Goal: Task Accomplishment & Management: Use online tool/utility

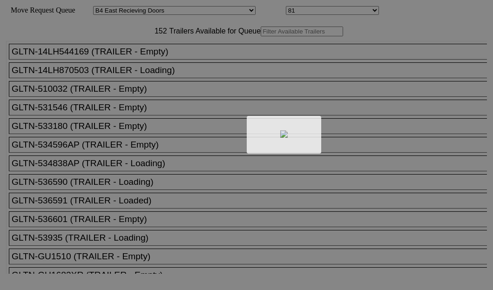
select select "527"
select select "8137"
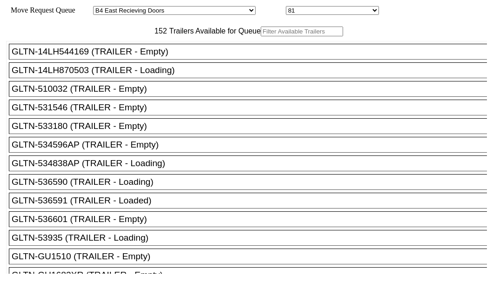
click at [261, 36] on input "text" at bounding box center [302, 32] width 82 height 10
paste input "155049"
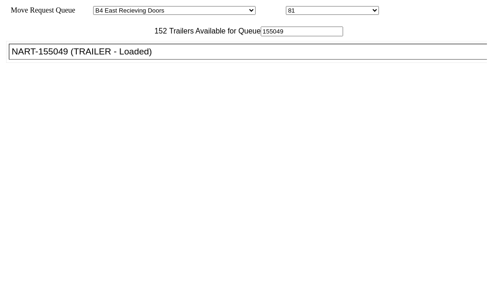
type input "155049"
click at [75, 57] on div "NART-155049 (TRAILER - Loaded)" at bounding box center [252, 52] width 481 height 10
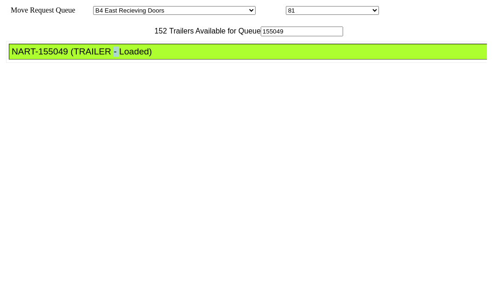
click at [75, 57] on div "NART-155049 (TRAILER - Loaded)" at bounding box center [252, 52] width 481 height 10
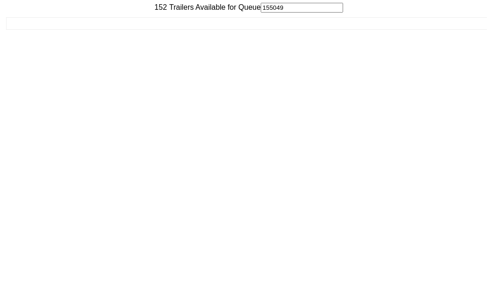
scroll to position [37, 0]
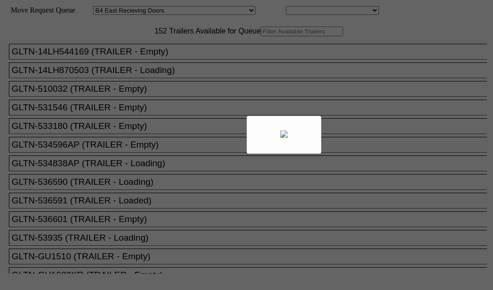
select select "527"
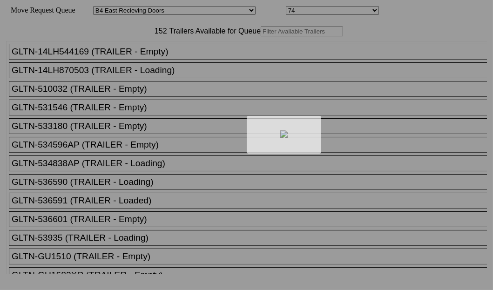
drag, startPoint x: 157, startPoint y: 69, endPoint x: 149, endPoint y: 62, distance: 10.6
click at [149, 62] on div at bounding box center [246, 145] width 493 height 290
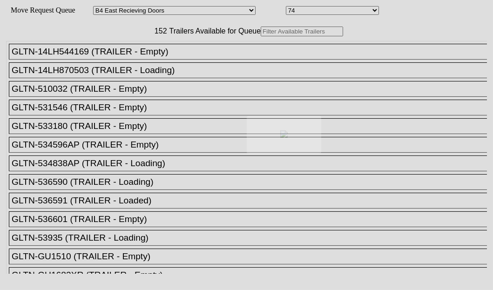
click at [149, 62] on body "Move Request Queue Area Started [GEOGRAPHIC_DATA][PERSON_NAME][PERSON_NAME] [GE…" at bounding box center [247, 157] width 486 height 307
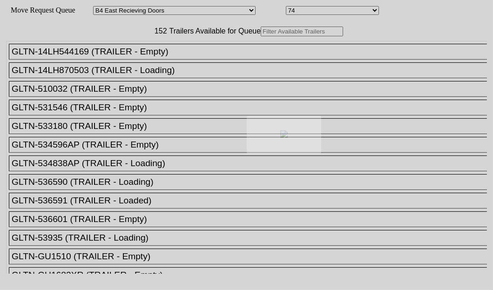
click at [153, 62] on div at bounding box center [246, 145] width 493 height 290
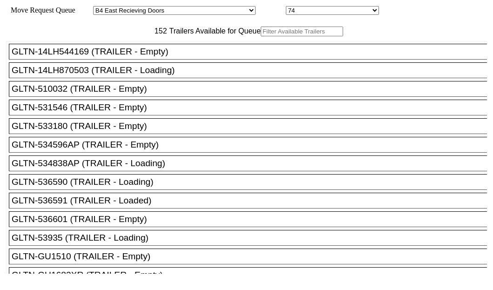
click at [261, 36] on input "text" at bounding box center [302, 32] width 82 height 10
paste input "HGIU634390"
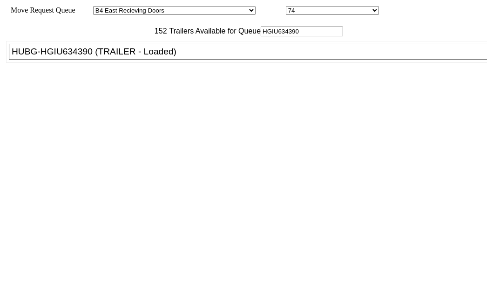
type input "HGIU634390"
click at [58, 57] on div "HUBG-HGIU634390 (TRAILER - Loaded)" at bounding box center [252, 52] width 481 height 10
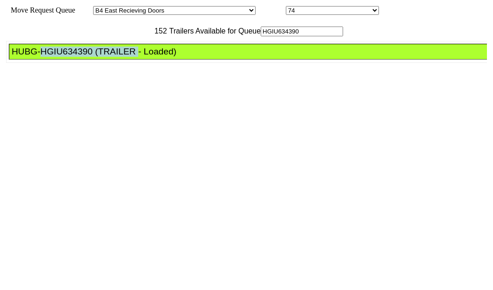
drag, startPoint x: 58, startPoint y: 93, endPoint x: 63, endPoint y: 92, distance: 5.1
click at [58, 57] on div "HUBG-HGIU634390 (TRAILER - Loaded)" at bounding box center [252, 52] width 481 height 10
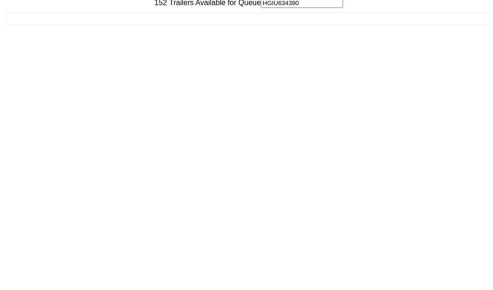
scroll to position [37, 0]
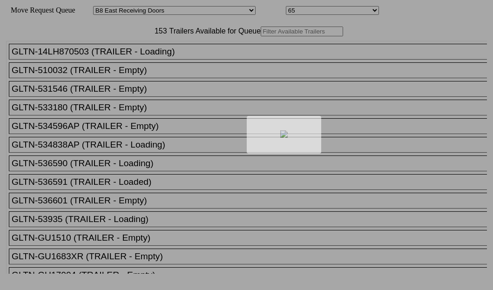
select select "536"
select select "8233"
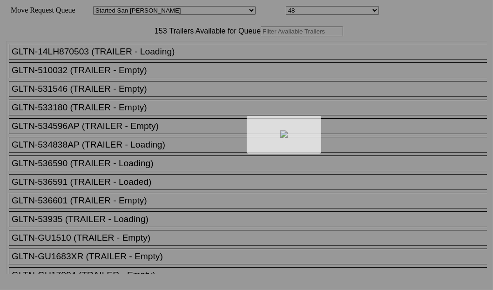
click at [163, 61] on div at bounding box center [246, 145] width 493 height 290
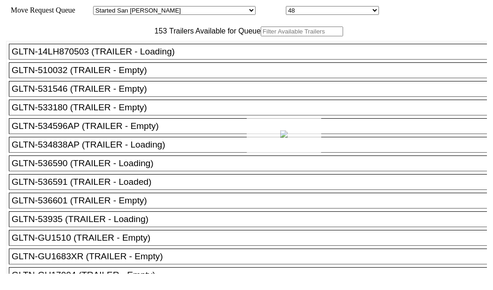
click at [163, 61] on div at bounding box center [246, 145] width 493 height 290
click at [261, 36] on input "text" at bounding box center [302, 32] width 82 height 10
paste input "XPOU424787"
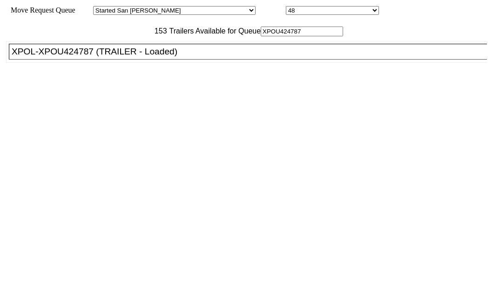
type input "XPOU424787"
click at [90, 57] on div "XPOL-XPOU424787 (TRAILER - Loaded)" at bounding box center [252, 52] width 481 height 10
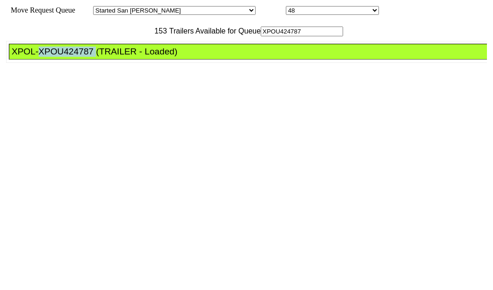
click at [90, 57] on div "XPOL-XPOU424787 (TRAILER - Loaded)" at bounding box center [252, 52] width 481 height 10
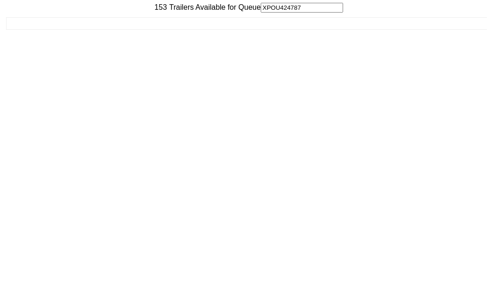
scroll to position [37, 0]
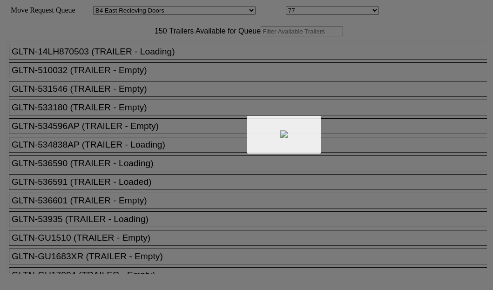
select select "527"
select select "8133"
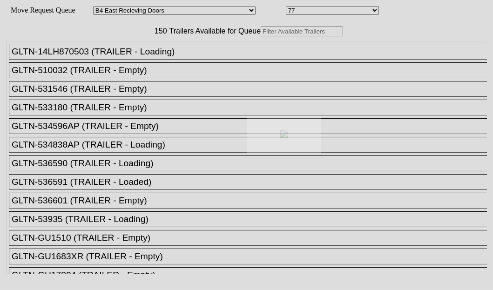
click at [169, 59] on div at bounding box center [246, 145] width 493 height 290
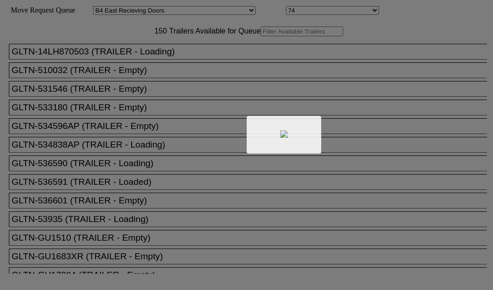
click at [169, 60] on div at bounding box center [246, 145] width 493 height 290
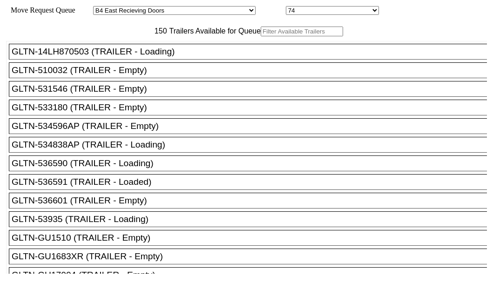
click at [261, 36] on input "text" at bounding box center [302, 32] width 82 height 10
paste input "180844"
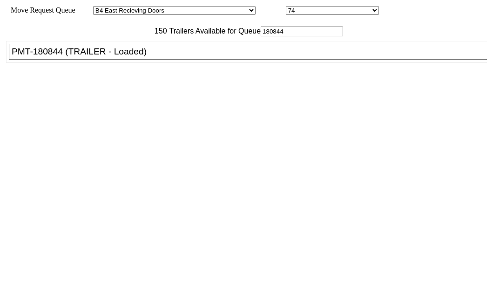
type input "180844"
click at [65, 57] on div "PMT-180844 (TRAILER - Loaded)" at bounding box center [252, 52] width 481 height 10
click at [64, 57] on div "PMT-180844 (TRAILER - Loaded)" at bounding box center [252, 52] width 481 height 10
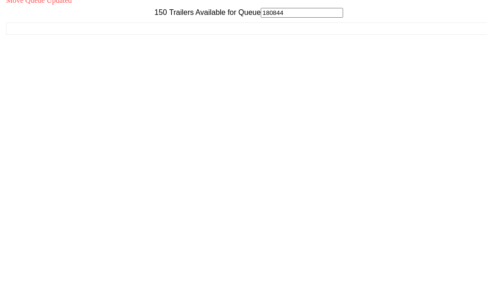
scroll to position [37, 0]
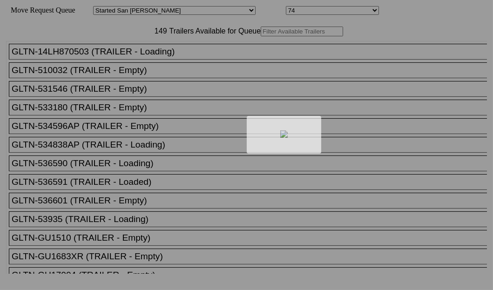
click at [155, 64] on div at bounding box center [246, 145] width 493 height 290
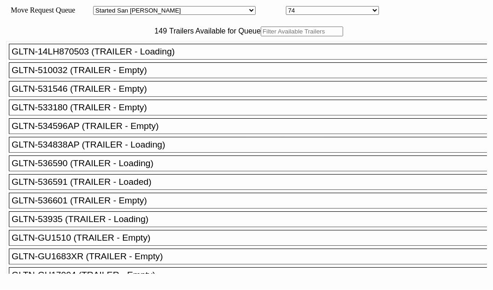
click at [155, 62] on body "Move Request Queue Area Started [GEOGRAPHIC_DATA][PERSON_NAME][PERSON_NAME] [GE…" at bounding box center [247, 157] width 486 height 307
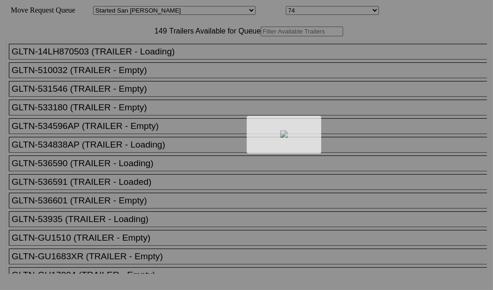
click at [157, 62] on div at bounding box center [246, 145] width 493 height 290
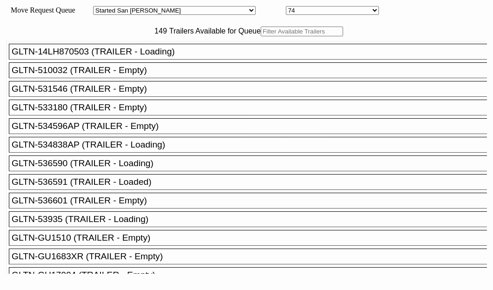
click at [261, 36] on input "text" at bounding box center [302, 32] width 82 height 10
paste input "JBHU284278"
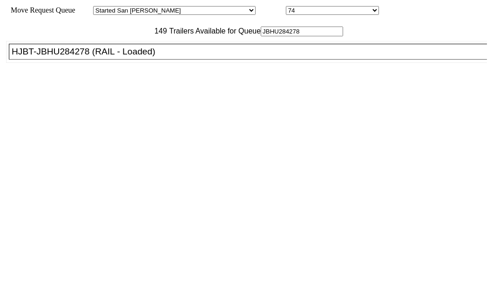
type input "JBHU284278"
click at [98, 79] on div "GLTN-14LH870503 (TRAILER - Loading) GLTN-510032 (TRAILER - Empty) GLTN-531546 (…" at bounding box center [246, 155] width 481 height 238
drag, startPoint x: 97, startPoint y: 79, endPoint x: 81, endPoint y: 81, distance: 15.9
click at [97, 79] on div "GLTN-14LH870503 (TRAILER - Loading) GLTN-510032 (TRAILER - Empty) GLTN-531546 (…" at bounding box center [246, 155] width 481 height 238
click at [81, 57] on div "HJBT-JBHU284278 (RAIL - Loaded)" at bounding box center [252, 52] width 481 height 10
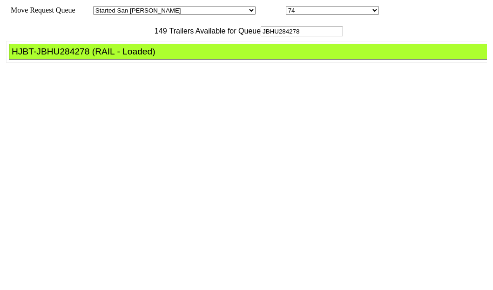
click at [81, 57] on div "HJBT-JBHU284278 (RAIL - Loaded)" at bounding box center [252, 52] width 481 height 10
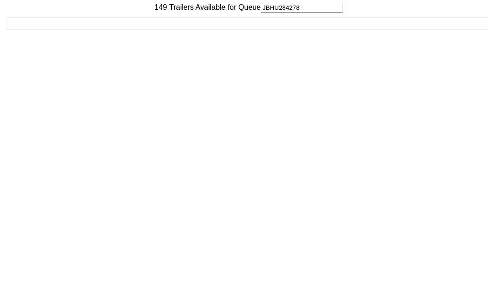
scroll to position [37, 0]
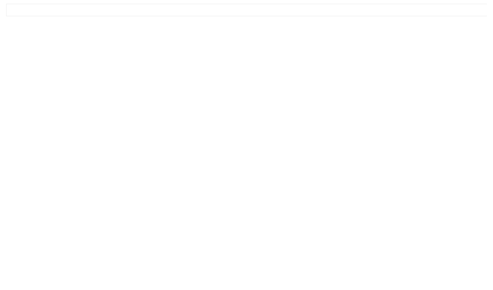
click at [405, 271] on div "Move Queue Updated 149 Trailers Available for Queue JBHU284278 GLTN-14LH870503 …" at bounding box center [246, 124] width 481 height 293
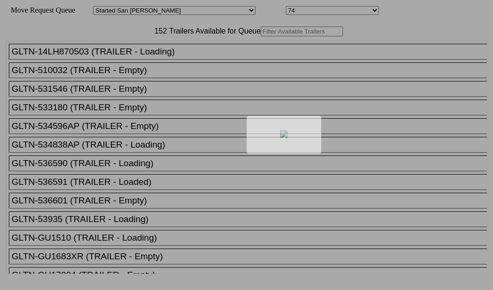
click at [146, 65] on div at bounding box center [246, 145] width 493 height 290
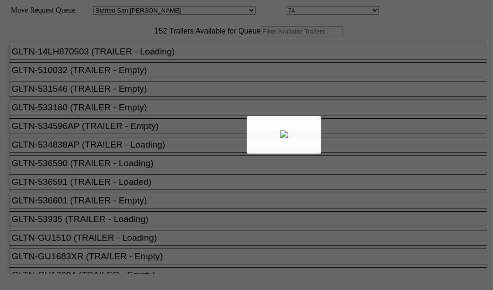
drag, startPoint x: 146, startPoint y: 59, endPoint x: 151, endPoint y: 60, distance: 4.7
click at [147, 60] on body "Move Request Queue Area Started [GEOGRAPHIC_DATA][PERSON_NAME][PERSON_NAME] [GE…" at bounding box center [247, 157] width 486 height 307
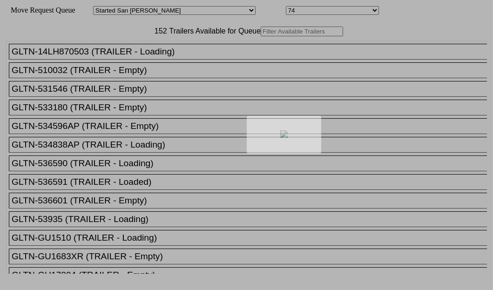
click at [152, 61] on div at bounding box center [246, 145] width 493 height 290
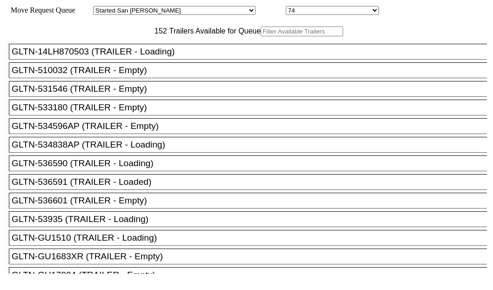
click at [261, 36] on input "text" at bounding box center [302, 32] width 82 height 10
paste input "STTU434443"
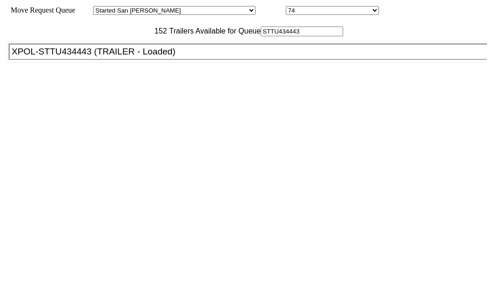
type input "STTU434443"
click at [65, 57] on div "XPOL-STTU434443 (TRAILER - Loaded)" at bounding box center [252, 52] width 481 height 10
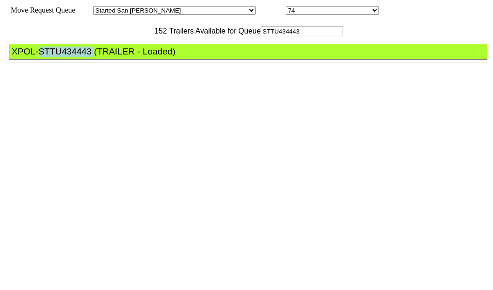
drag, startPoint x: 65, startPoint y: 89, endPoint x: 389, endPoint y: 178, distance: 335.8
click at [65, 57] on div "XPOL-STTU434443 (TRAILER - Loaded)" at bounding box center [252, 52] width 481 height 10
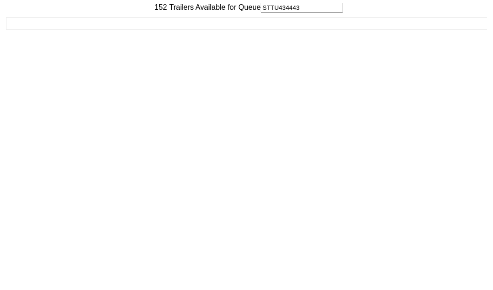
scroll to position [37, 0]
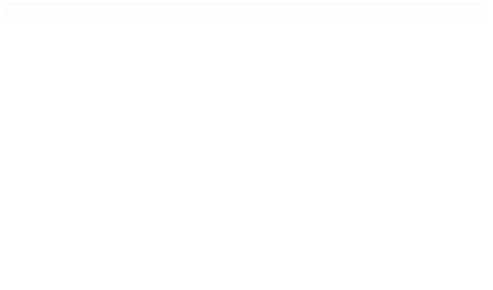
click at [419, 271] on div "Move Request Queue Area Started San Pedro Lost San Pedro Appt San Pedro B4 West…" at bounding box center [246, 120] width 481 height 302
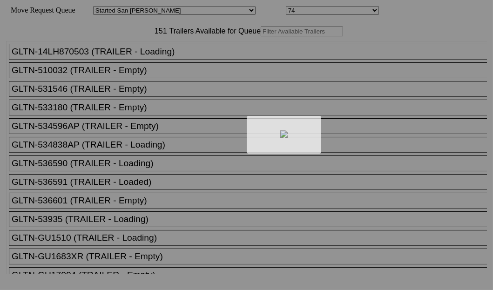
click at [151, 65] on div at bounding box center [246, 145] width 493 height 290
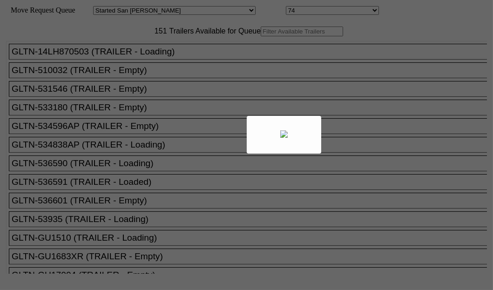
click at [151, 65] on div at bounding box center [246, 145] width 493 height 290
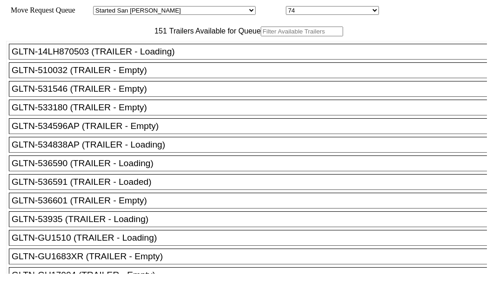
click at [261, 36] on input "text" at bounding box center [302, 32] width 82 height 10
paste input "JBHU237954"
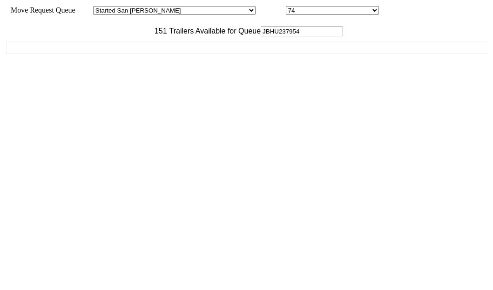
type input "JBHU237954"
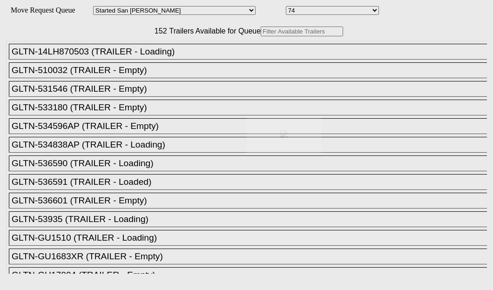
click at [159, 61] on body "Move Request Queue Area Started [GEOGRAPHIC_DATA][PERSON_NAME][PERSON_NAME] [GE…" at bounding box center [247, 157] width 486 height 307
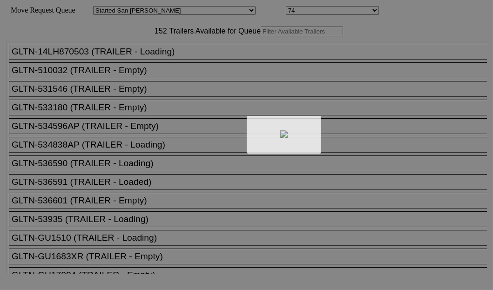
click at [159, 61] on div at bounding box center [246, 145] width 493 height 290
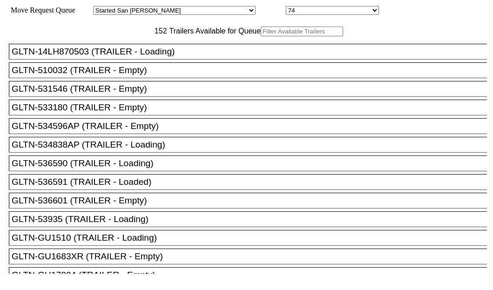
click at [261, 36] on input "text" at bounding box center [302, 32] width 82 height 10
paste input "JBHU237954"
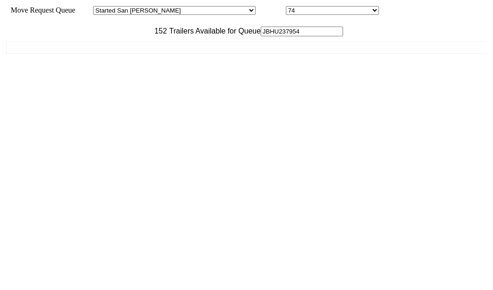
type input "JBHU237954"
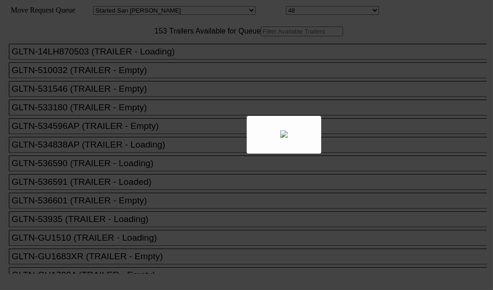
click at [143, 61] on div at bounding box center [246, 145] width 493 height 290
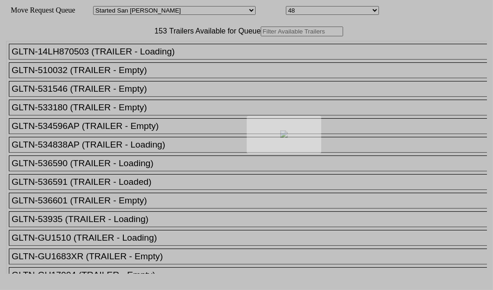
click at [143, 61] on div at bounding box center [246, 145] width 493 height 290
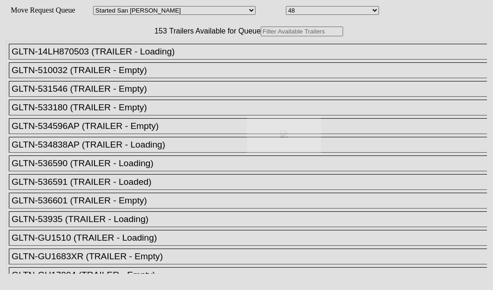
click at [143, 61] on div at bounding box center [246, 145] width 493 height 290
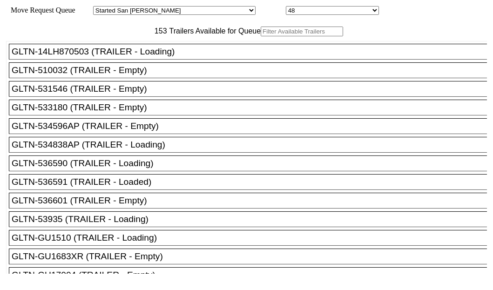
click at [261, 36] on input "text" at bounding box center [302, 32] width 82 height 10
paste input "JBHU329514"
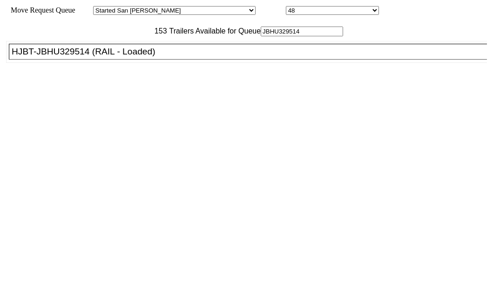
type input "JBHU329514"
click at [88, 60] on li "HJBT-JBHU329514 (RAIL - Loaded)" at bounding box center [252, 52] width 487 height 16
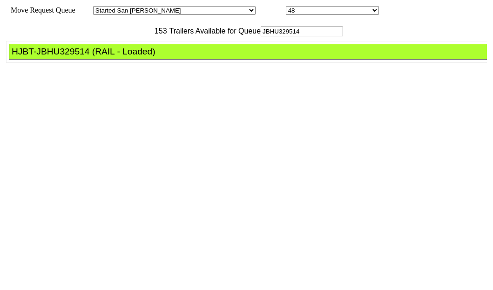
click at [88, 60] on li "HJBT-JBHU329514 (RAIL - Loaded)" at bounding box center [252, 52] width 487 height 16
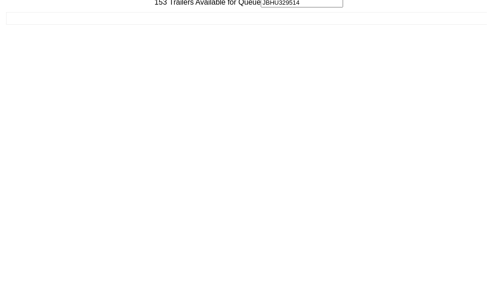
scroll to position [37, 0]
drag, startPoint x: 417, startPoint y: 272, endPoint x: 414, endPoint y: 268, distance: 5.4
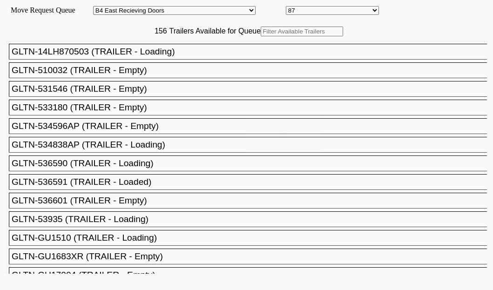
select select "527"
select select "8143"
click at [139, 59] on body "Move Request Queue Area Started [GEOGRAPHIC_DATA][PERSON_NAME][PERSON_NAME] [GE…" at bounding box center [247, 157] width 486 height 307
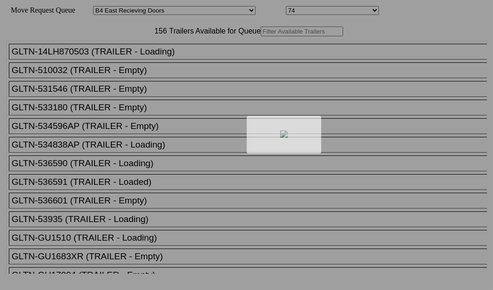
click at [143, 62] on div at bounding box center [246, 145] width 493 height 290
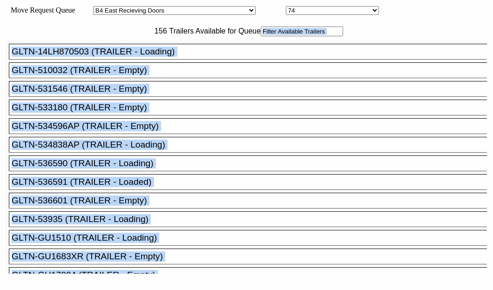
drag, startPoint x: 0, startPoint y: 0, endPoint x: 144, endPoint y: 62, distance: 156.7
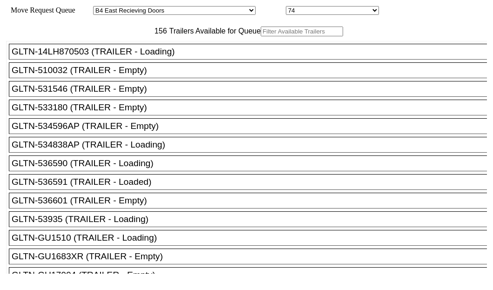
click at [261, 36] on input "text" at bounding box center [302, 32] width 82 height 10
paste input "XPOU424490"
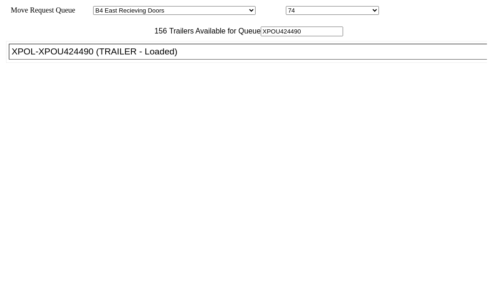
type input "XPOU424490"
click at [80, 57] on div "XPOL-XPOU424490 (TRAILER - Loaded)" at bounding box center [252, 52] width 481 height 10
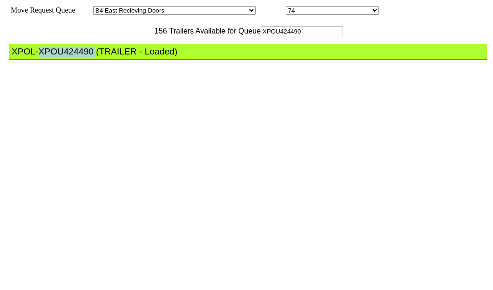
click at [80, 57] on div "XPOL-XPOU424490 (TRAILER - Loaded)" at bounding box center [252, 52] width 481 height 10
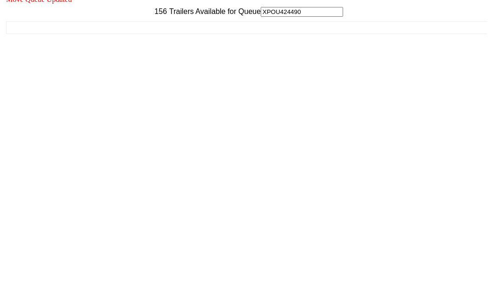
scroll to position [37, 0]
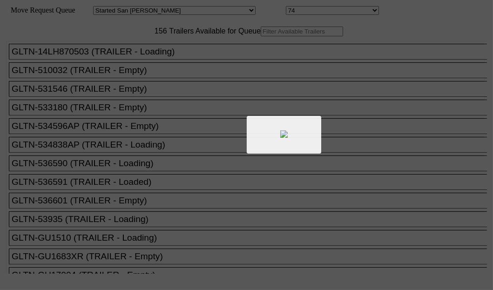
click at [176, 64] on div at bounding box center [246, 145] width 493 height 290
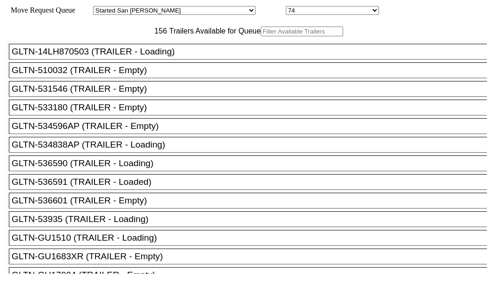
click at [261, 36] on input "text" at bounding box center [302, 32] width 82 height 10
paste input "46101"
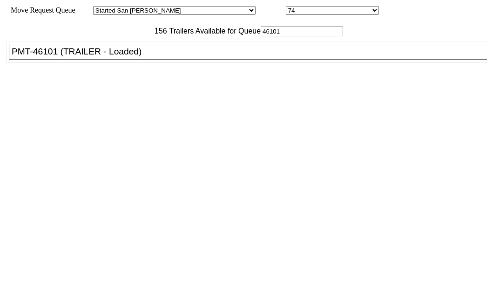
type input "46101"
click at [62, 57] on div "PMT-46101 (TRAILER - Loaded)" at bounding box center [252, 52] width 481 height 10
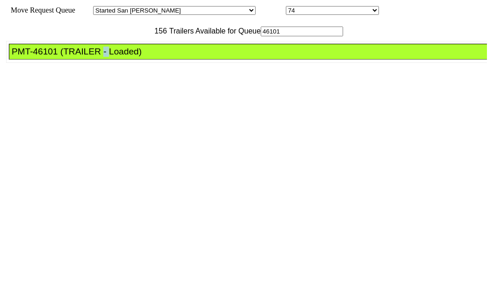
drag, startPoint x: 62, startPoint y: 84, endPoint x: 397, endPoint y: 160, distance: 343.3
click at [63, 57] on div "PMT-46101 (TRAILER - Loaded)" at bounding box center [252, 52] width 481 height 10
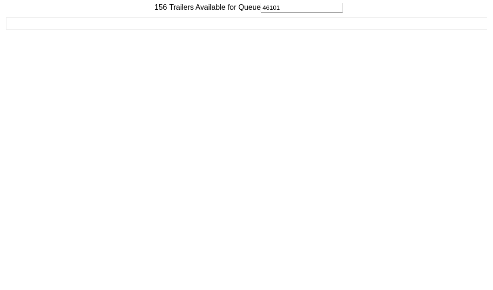
scroll to position [37, 0]
